Goal: Navigation & Orientation: Find specific page/section

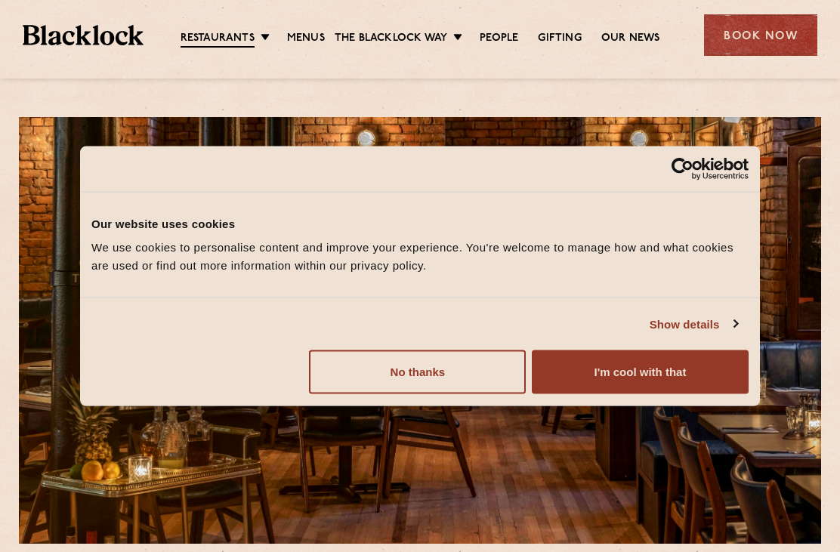
click at [477, 377] on button "No thanks" at bounding box center [417, 373] width 217 height 44
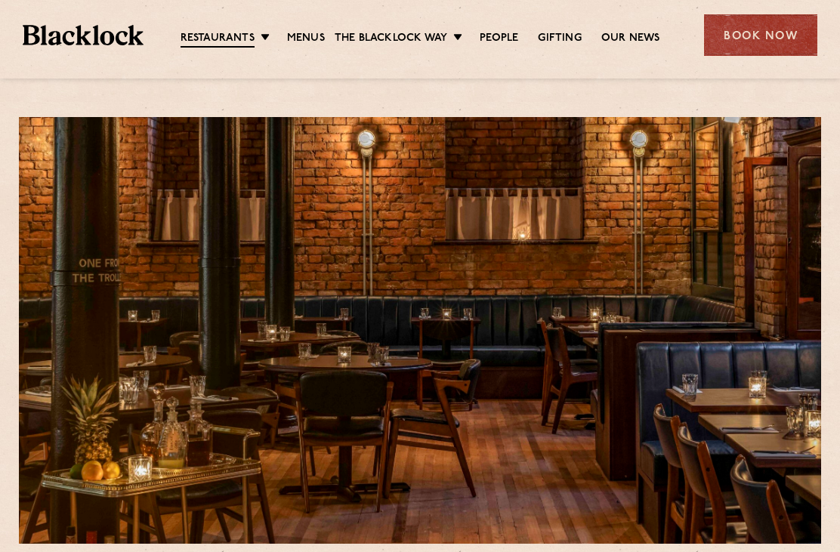
click at [314, 39] on link "Menus" at bounding box center [306, 38] width 38 height 15
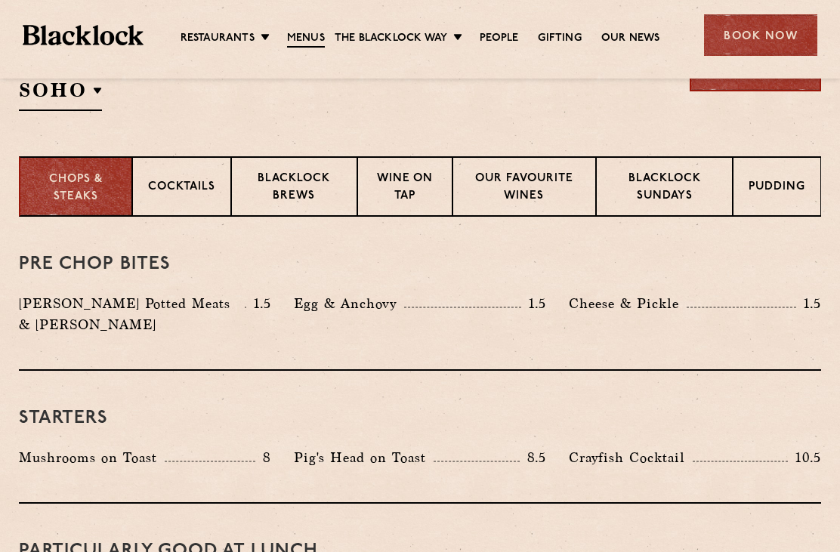
scroll to position [539, 0]
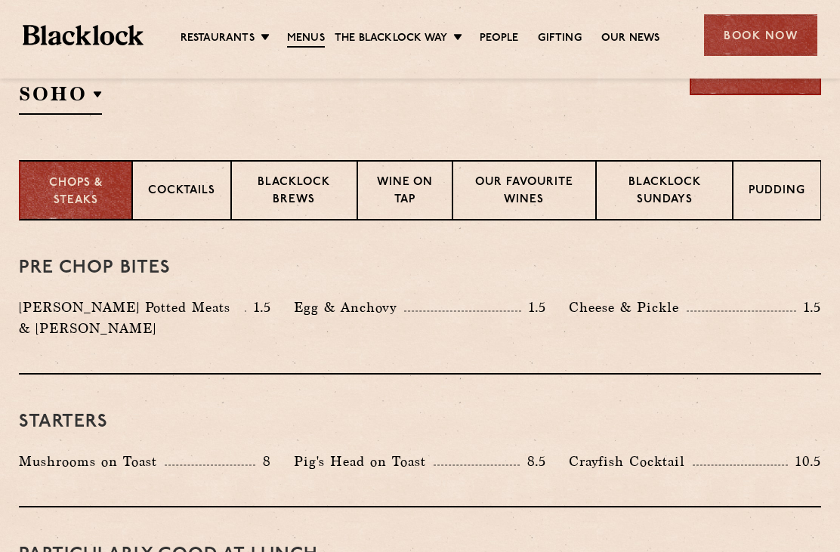
click at [263, 196] on p "Blacklock Brews" at bounding box center [294, 193] width 94 height 36
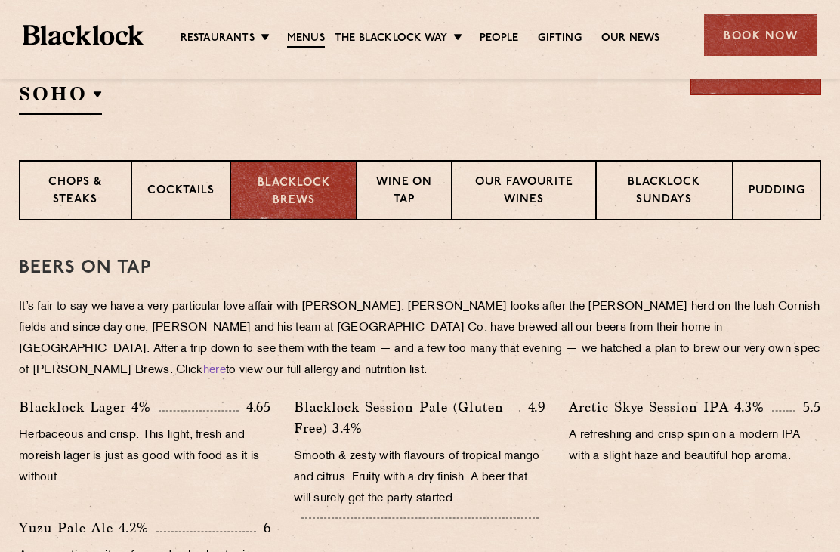
click at [762, 39] on div "Book Now" at bounding box center [760, 35] width 113 height 42
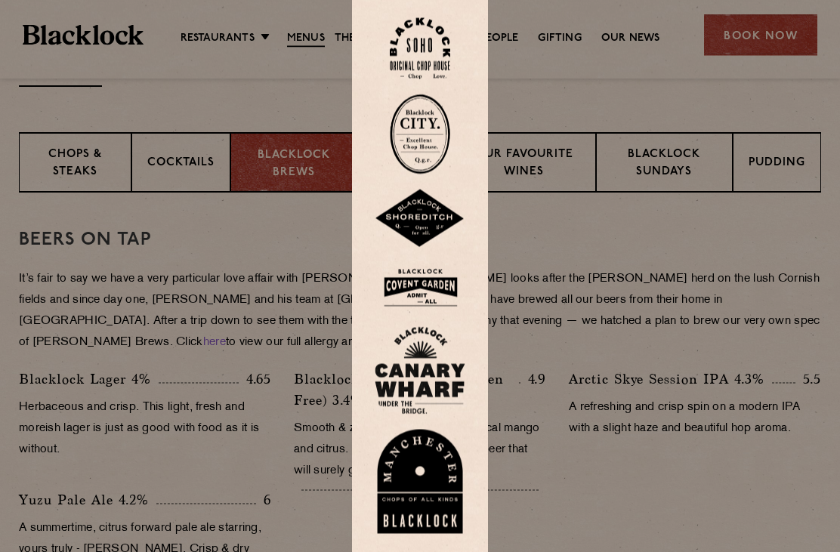
scroll to position [570, 0]
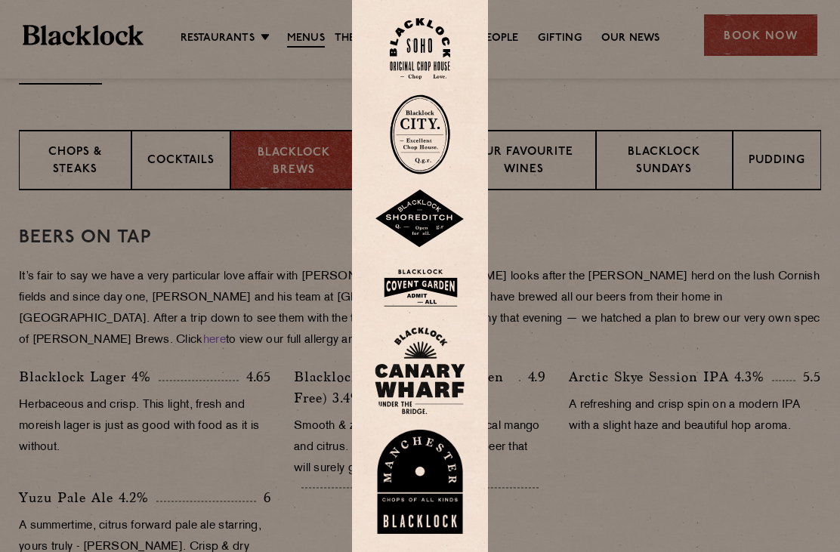
click at [413, 500] on img at bounding box center [420, 482] width 91 height 104
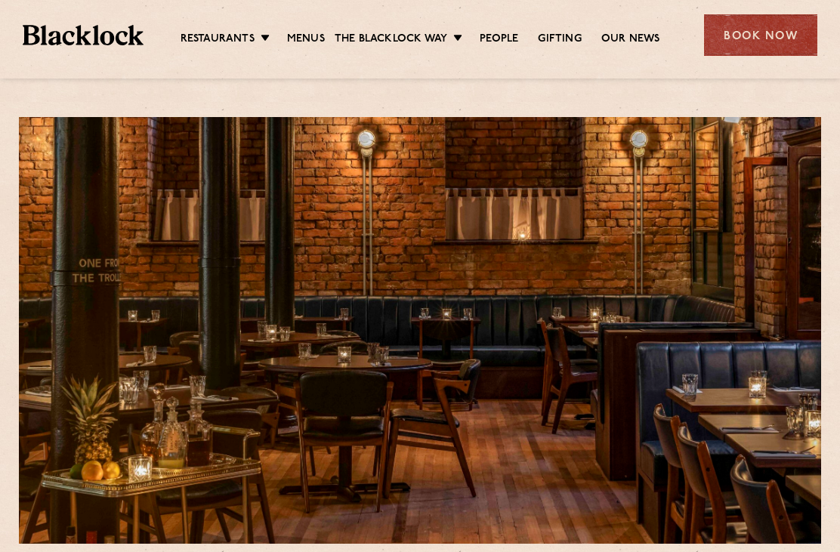
click at [513, 43] on link "People" at bounding box center [499, 39] width 39 height 15
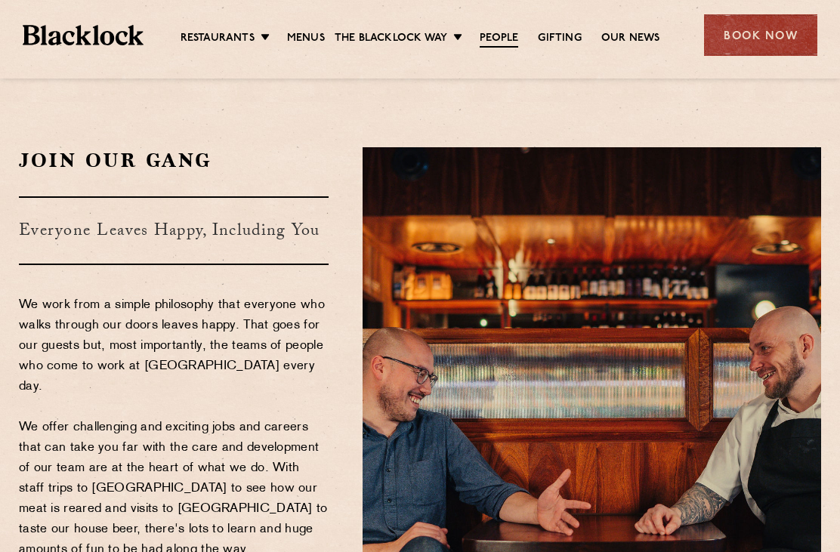
click at [0, 0] on link "[GEOGRAPHIC_DATA]" at bounding box center [0, 0] width 0 height 0
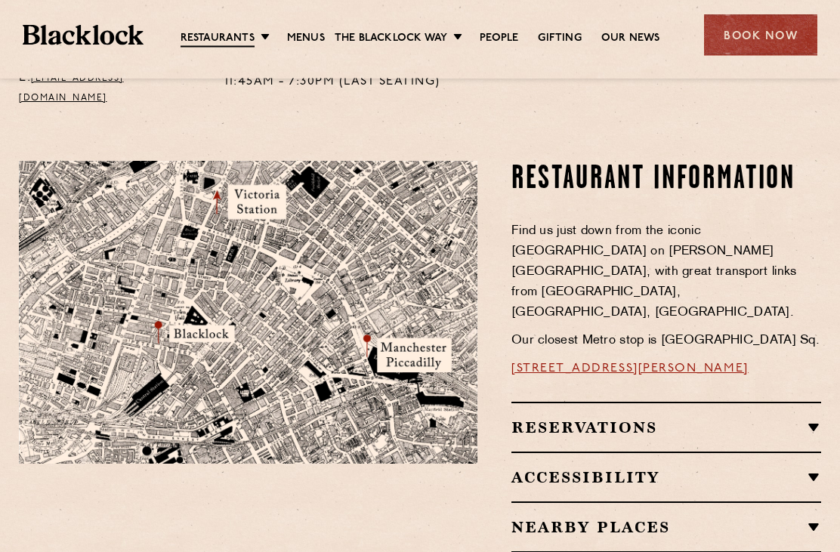
scroll to position [827, 0]
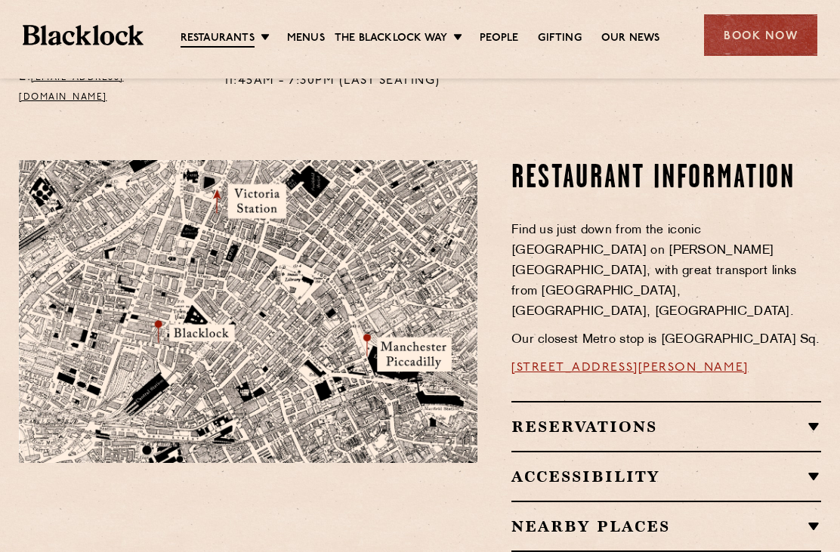
click at [799, 418] on h2 "Reservations" at bounding box center [667, 427] width 310 height 18
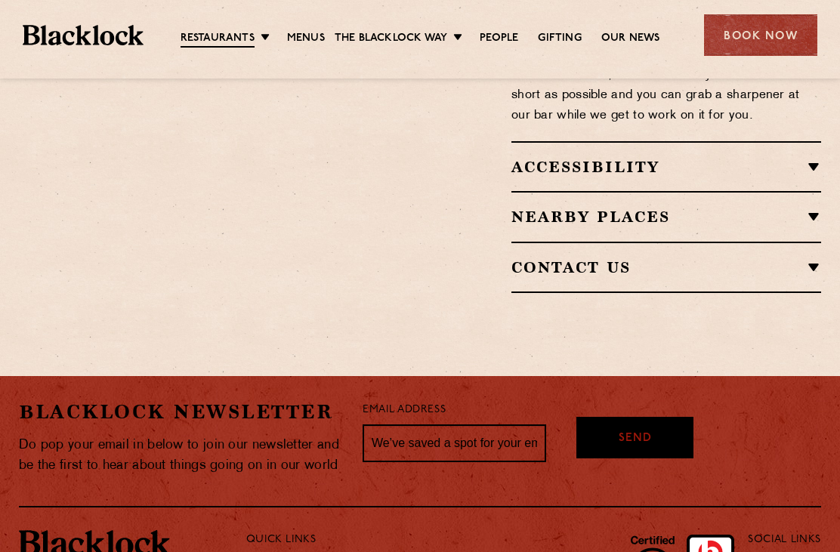
scroll to position [1677, 0]
